Goal: Information Seeking & Learning: Learn about a topic

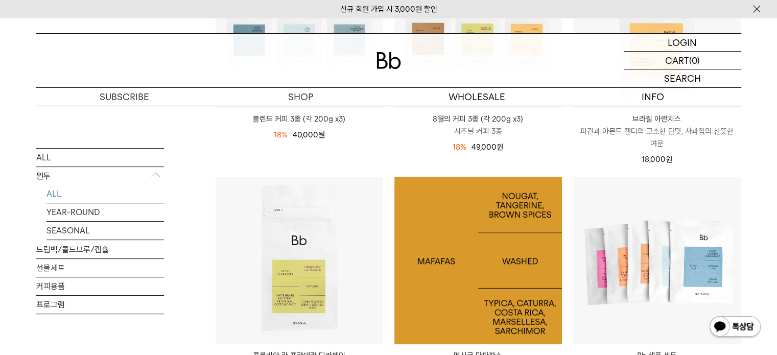
scroll to position [358, 0]
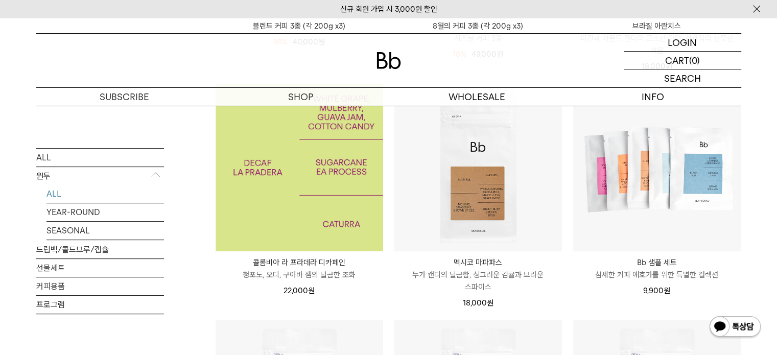
click at [348, 202] on img at bounding box center [300, 168] width 168 height 168
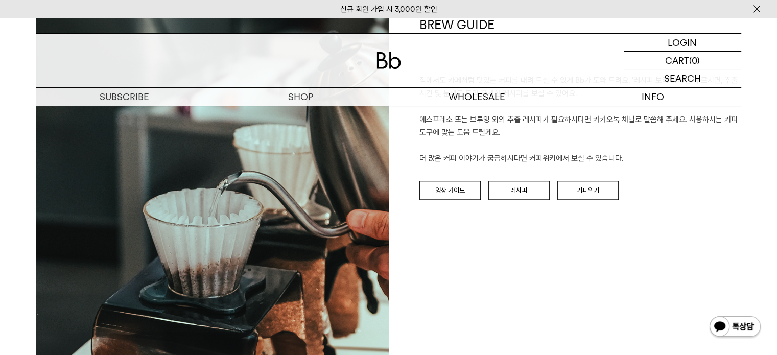
scroll to position [1073, 0]
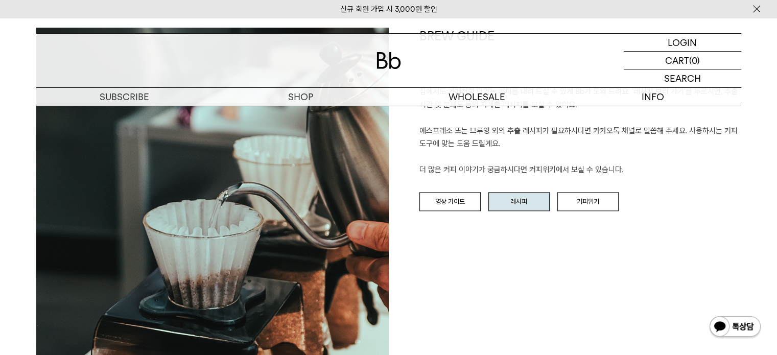
click at [521, 208] on link "레시피" at bounding box center [518, 201] width 61 height 19
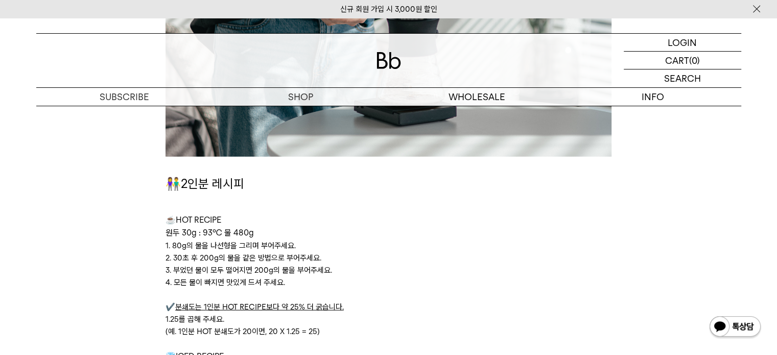
scroll to position [2503, 0]
